Goal: Find specific page/section: Locate a particular part of the current website

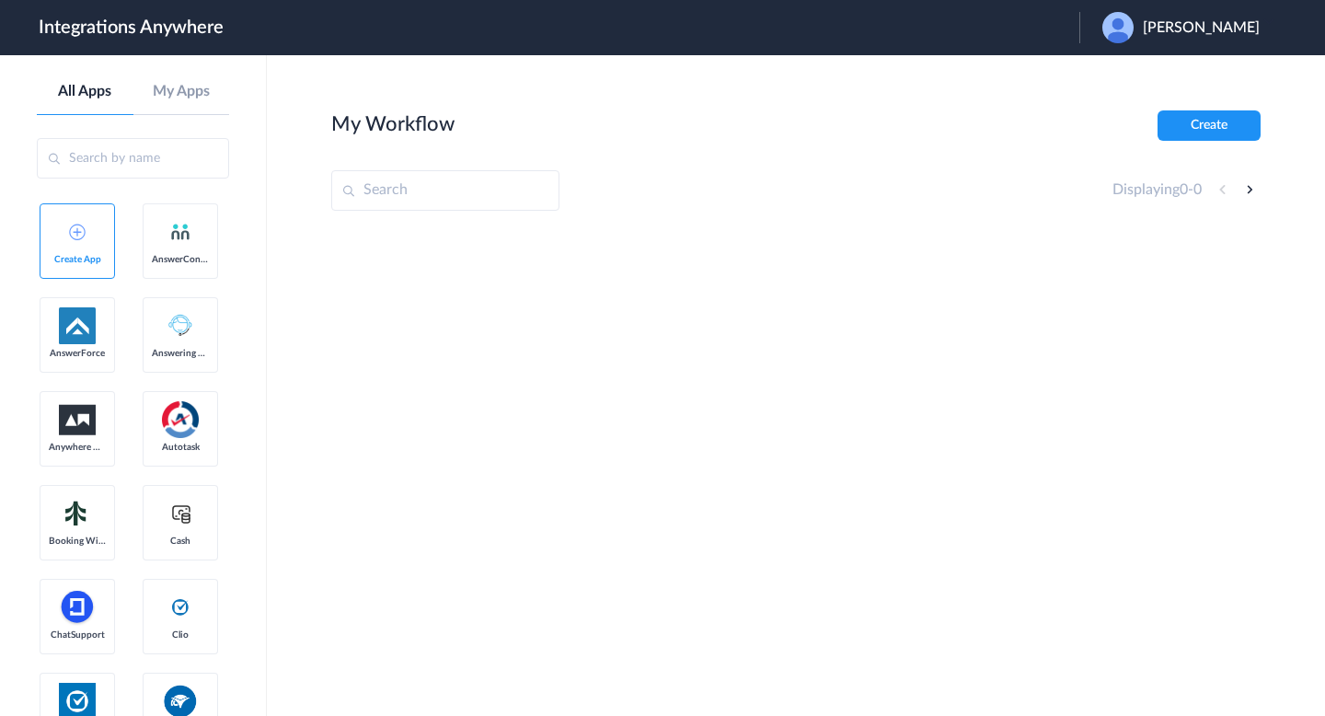
click at [1206, 38] on div "Kelly R Routh" at bounding box center [1190, 27] width 176 height 31
click at [1175, 59] on li "Logout" at bounding box center [1178, 75] width 199 height 34
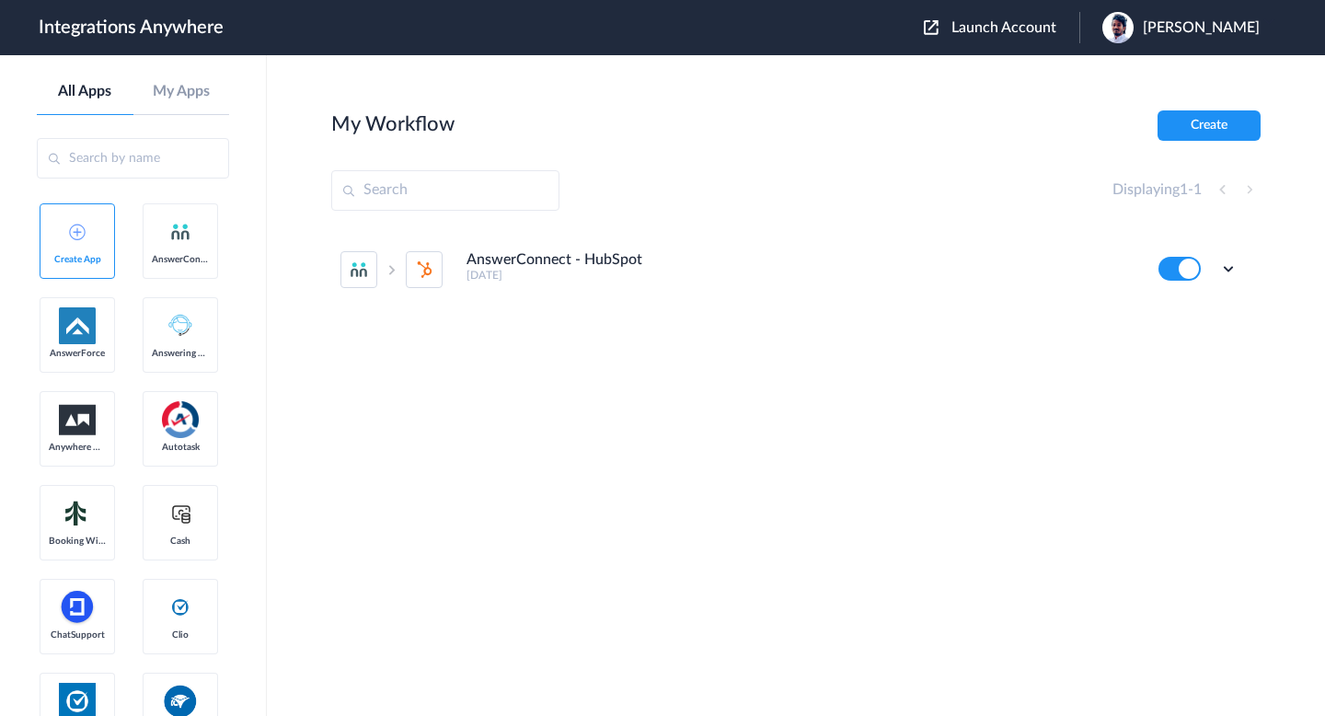
click at [1007, 33] on span "Launch Account" at bounding box center [1003, 27] width 105 height 15
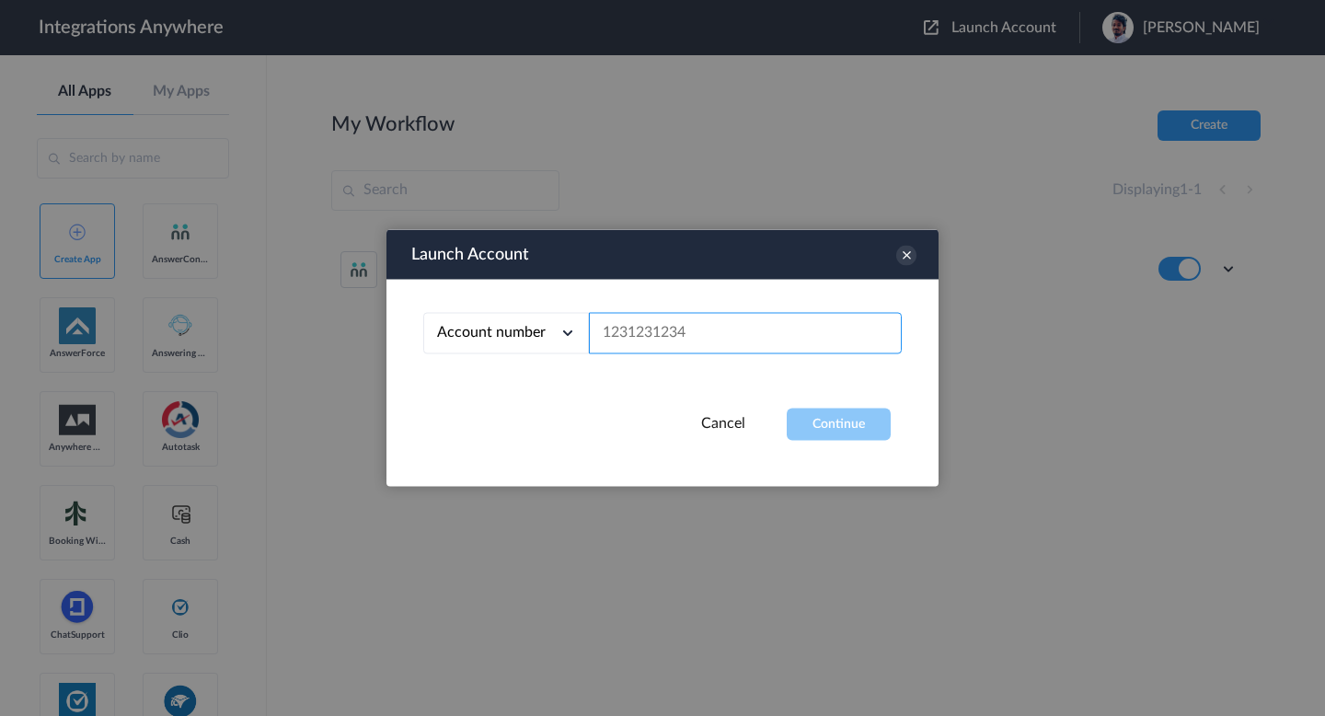
click at [719, 321] on input "text" at bounding box center [745, 333] width 313 height 41
paste input "8285375218"
type input "8285375218"
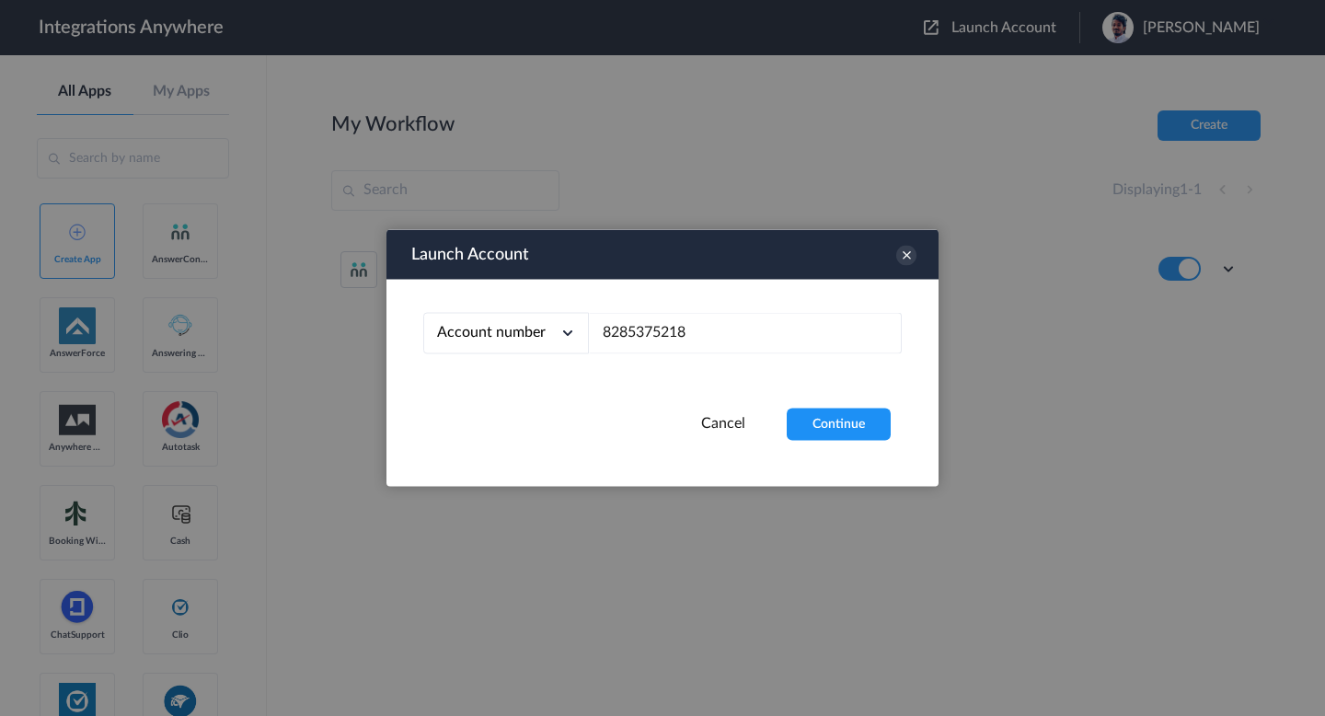
click at [759, 369] on div "Account number Account number Email address 8285375218" at bounding box center [662, 344] width 552 height 129
click at [790, 396] on div "Account number Account number Email address 8285375218" at bounding box center [662, 344] width 552 height 129
click at [800, 412] on button "Continue" at bounding box center [839, 424] width 104 height 32
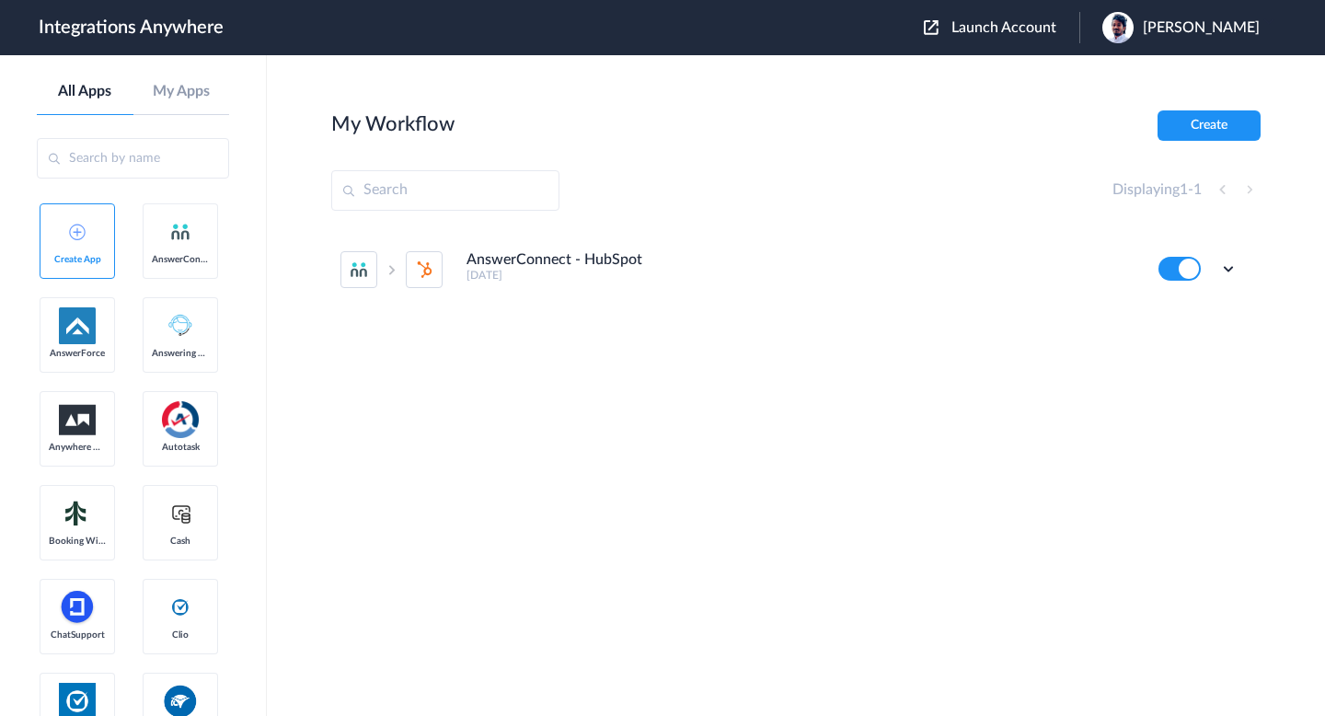
click at [1024, 32] on span "Launch Account" at bounding box center [1003, 27] width 105 height 15
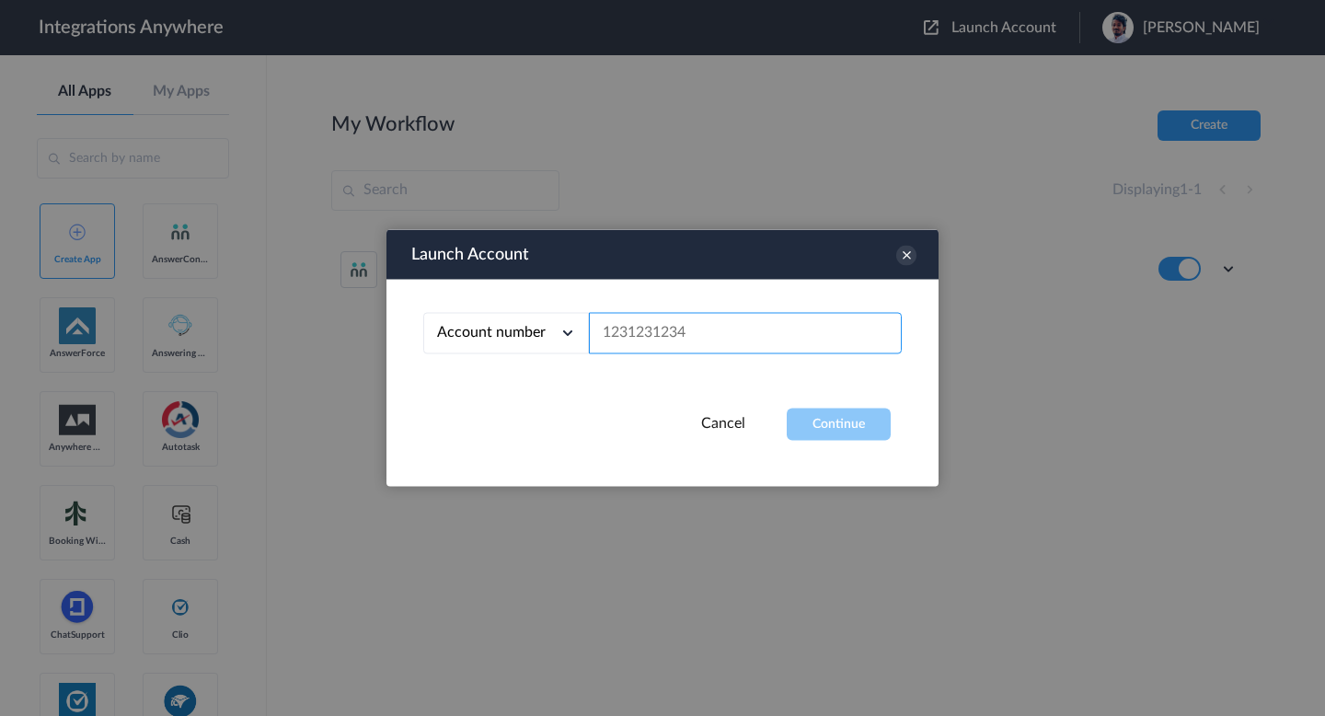
click at [683, 325] on input "text" at bounding box center [745, 333] width 313 height 41
paste input "Karatinos Law, PLLC"
paste input "8285375218"
type input "8285375218"
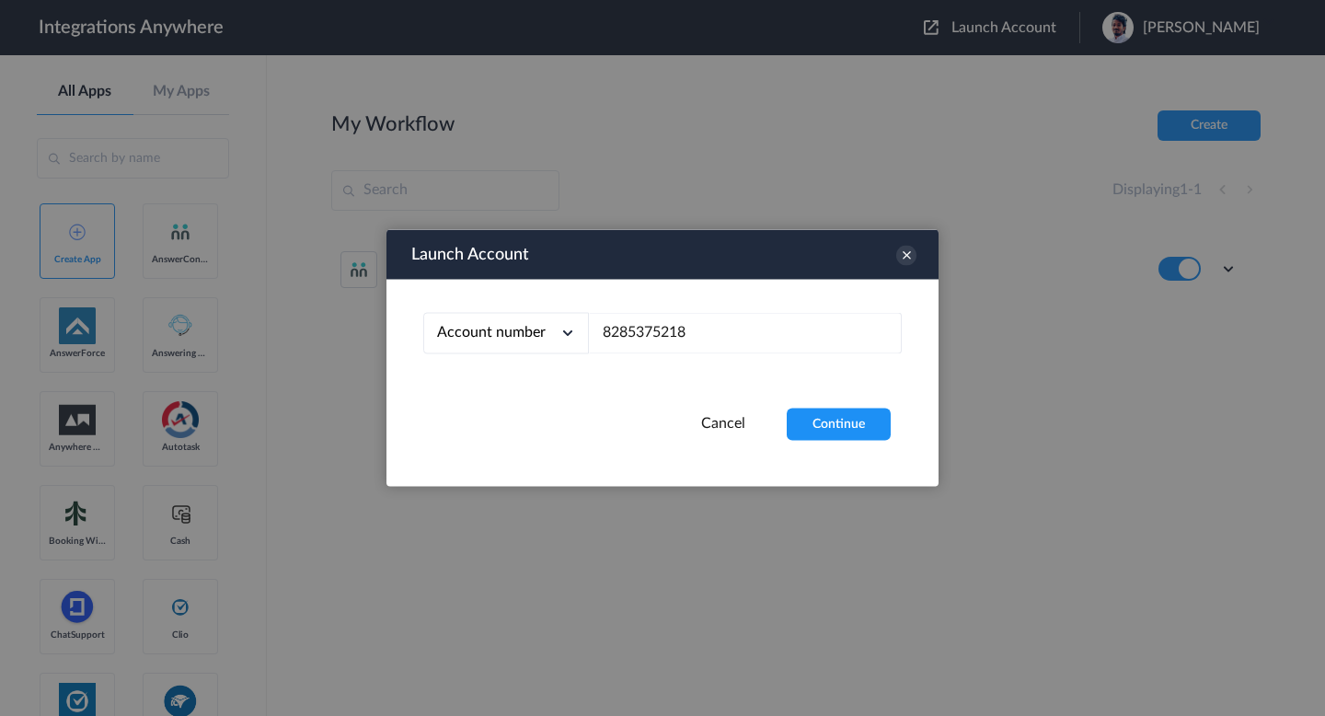
click at [866, 468] on div "Launch Account Account number Account number Email address 8285375218 Cancel Co…" at bounding box center [662, 358] width 552 height 257
click at [866, 420] on button "Continue" at bounding box center [839, 424] width 104 height 32
